Goal: Task Accomplishment & Management: Manage account settings

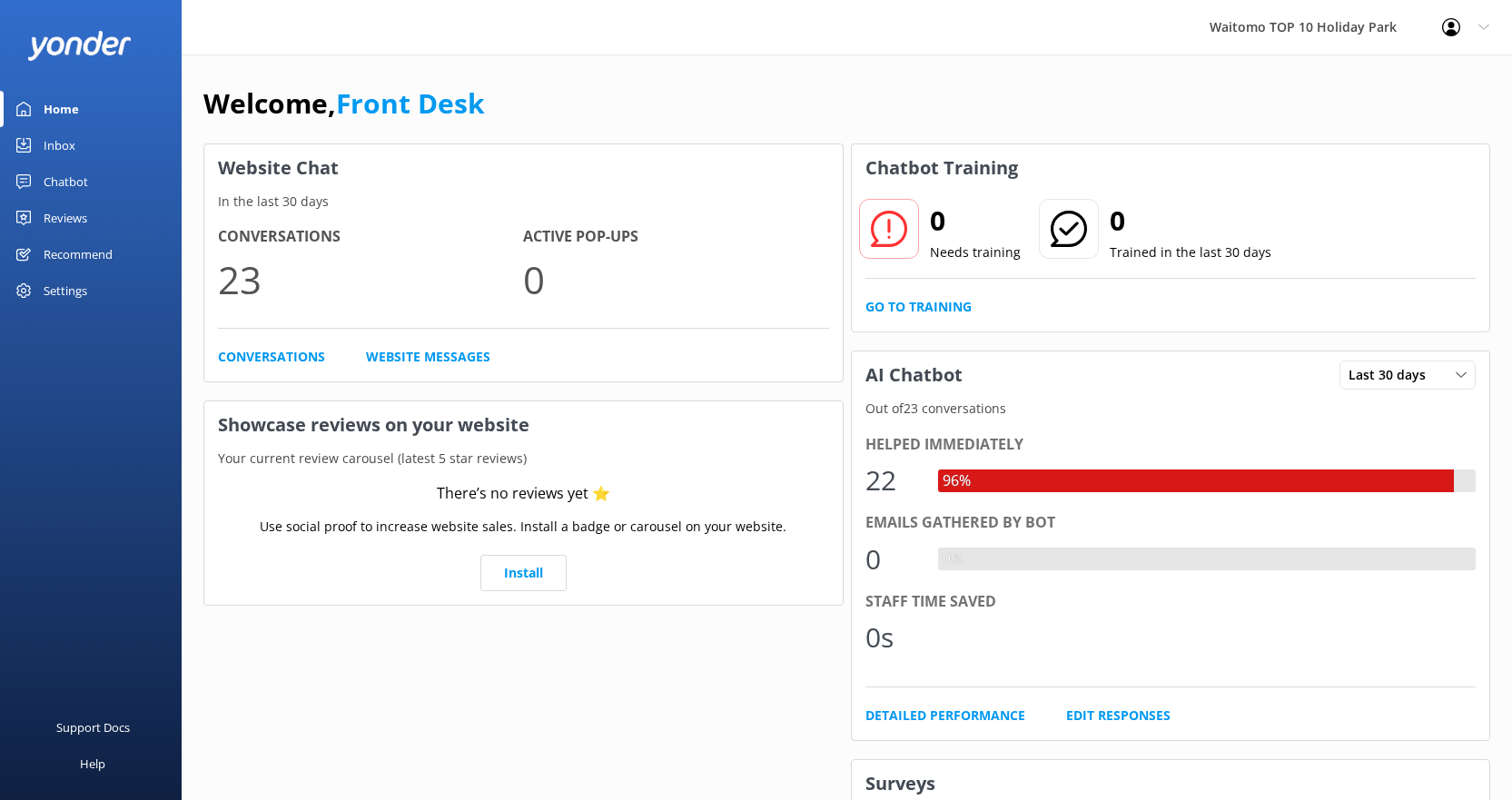
click at [54, 146] on div "Inbox" at bounding box center [59, 145] width 32 height 37
